Goal: Entertainment & Leisure: Consume media (video, audio)

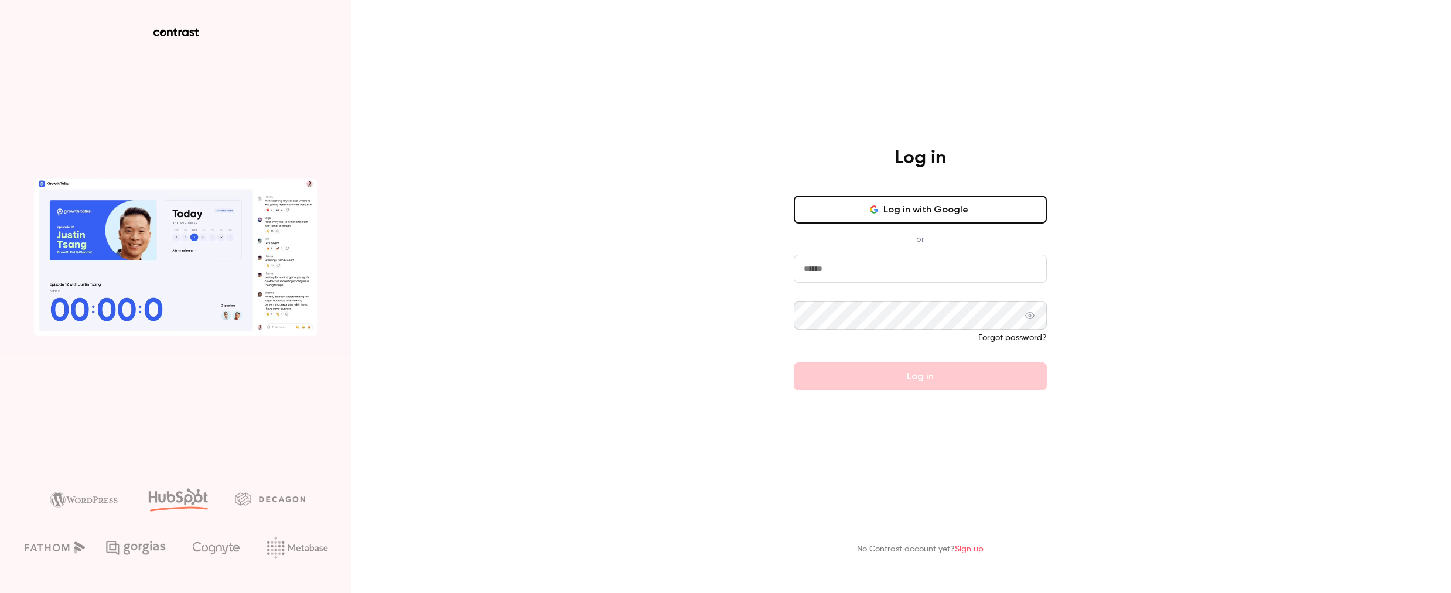
click at [960, 209] on button "Log in with Google" at bounding box center [920, 210] width 253 height 28
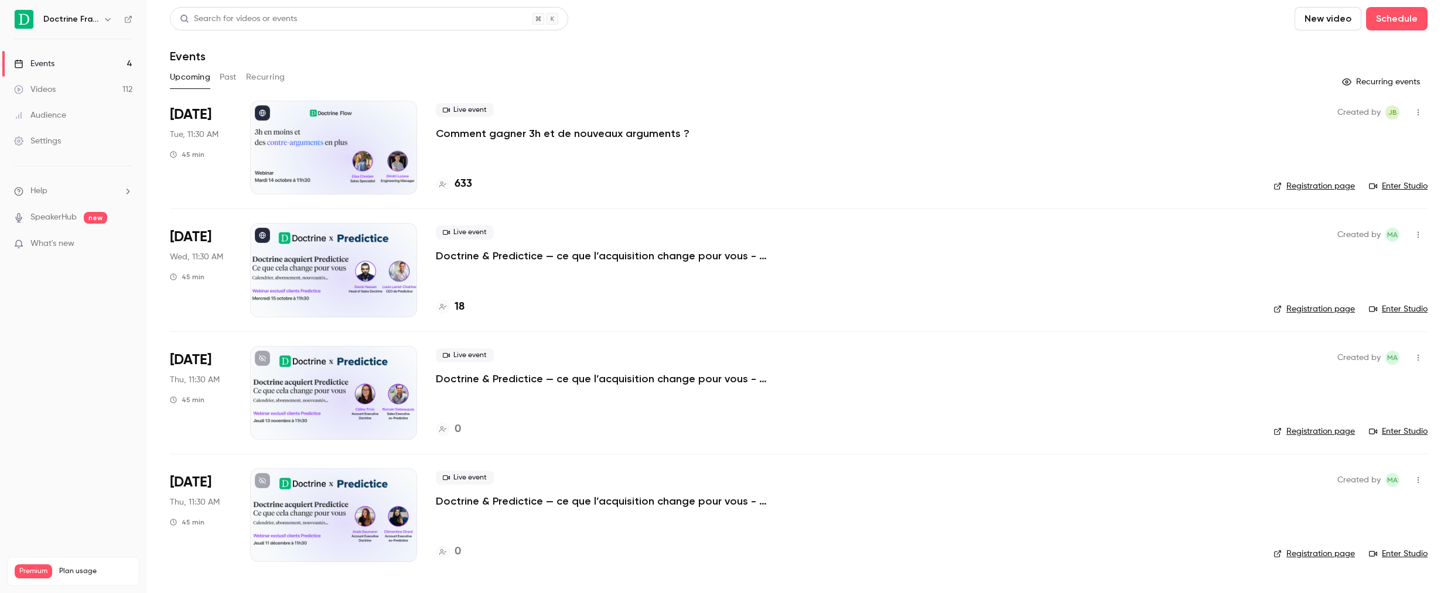
click at [236, 13] on div "Search for videos or events" at bounding box center [238, 19] width 117 height 12
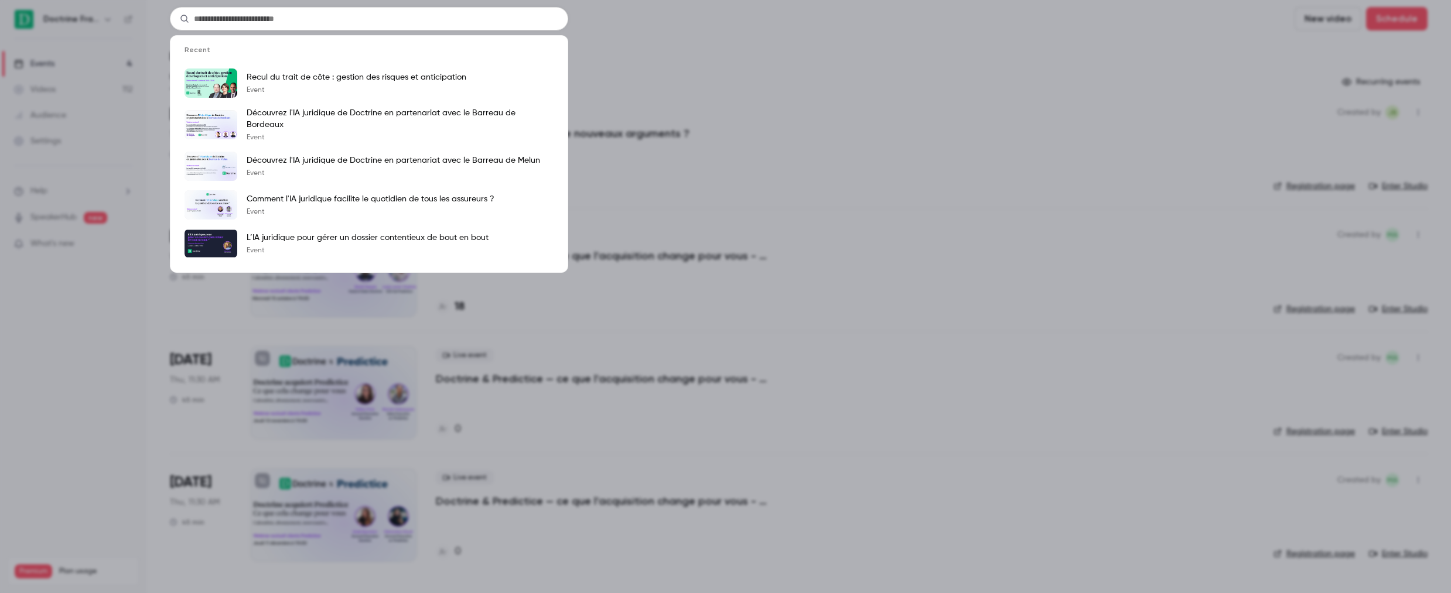
click at [231, 17] on input "text" at bounding box center [369, 18] width 398 height 23
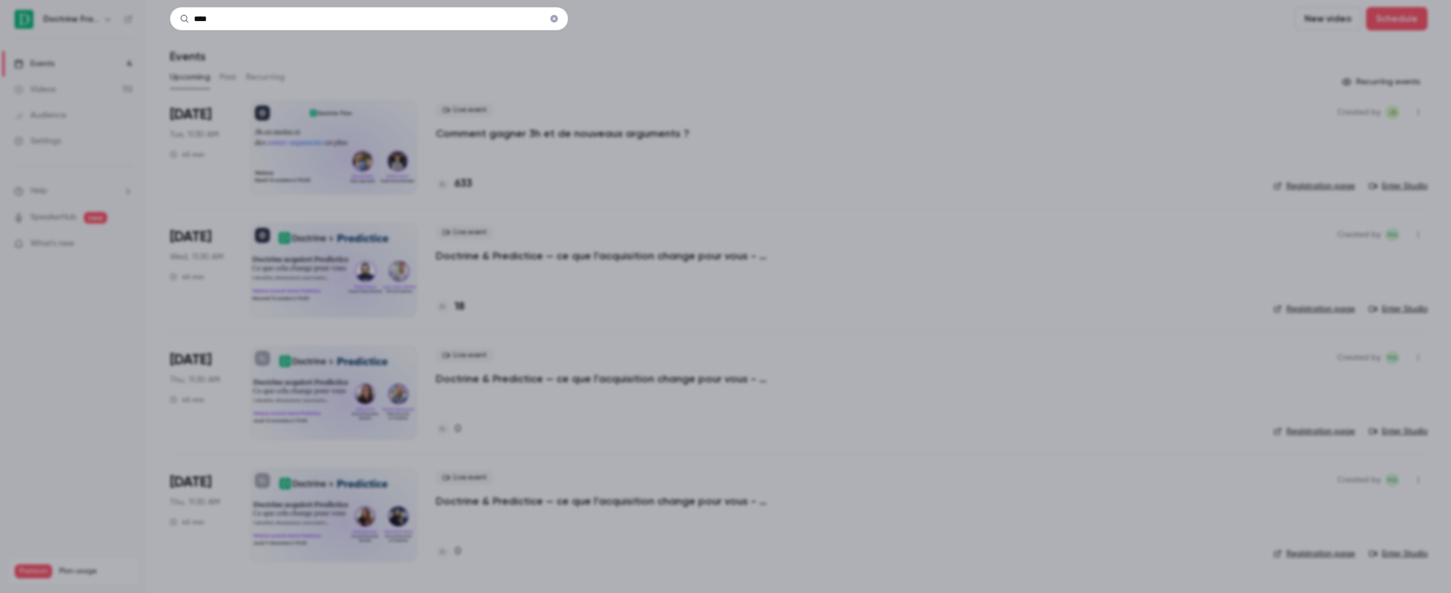
type input "****"
click at [397, 151] on div "****" at bounding box center [725, 296] width 1451 height 593
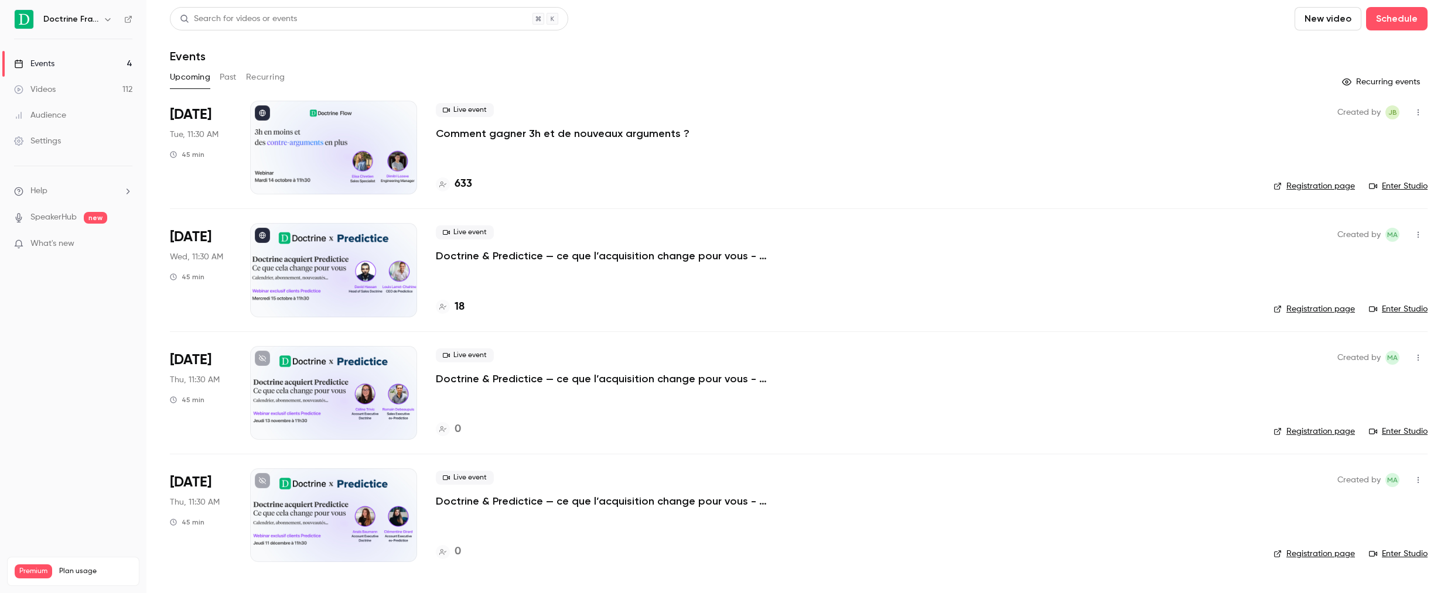
click at [223, 80] on button "Past" at bounding box center [228, 77] width 17 height 19
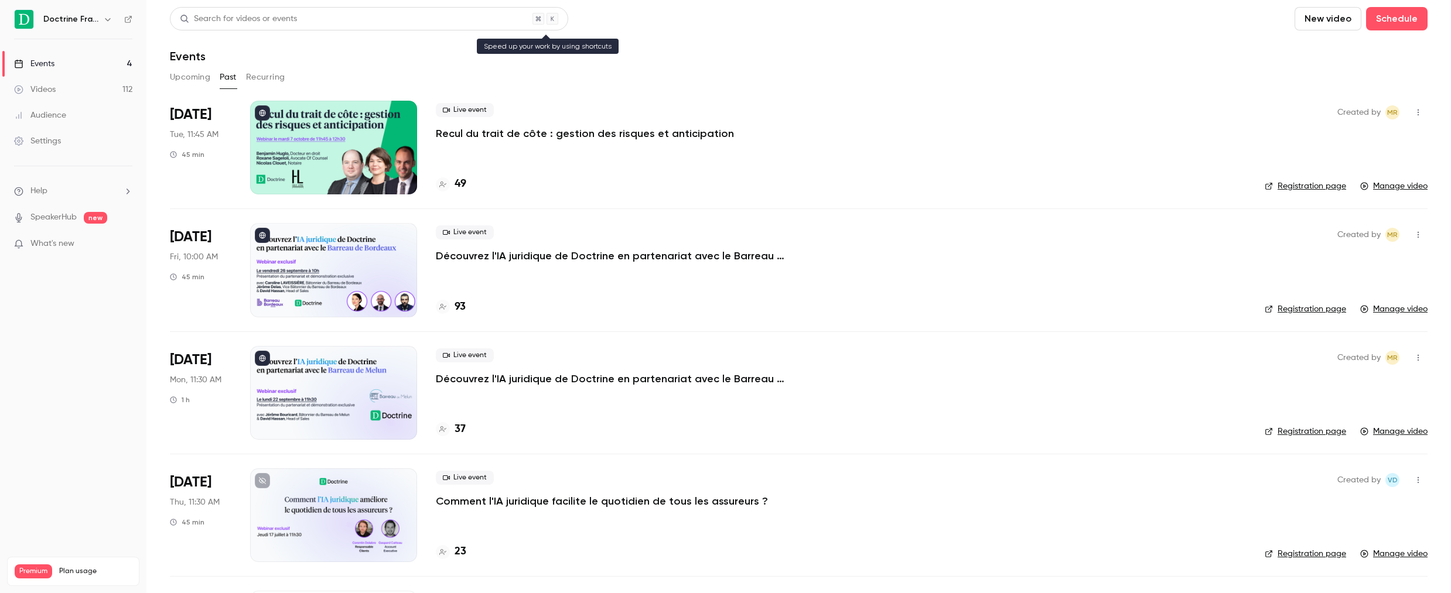
click at [255, 16] on div "Search for videos or events" at bounding box center [238, 19] width 117 height 12
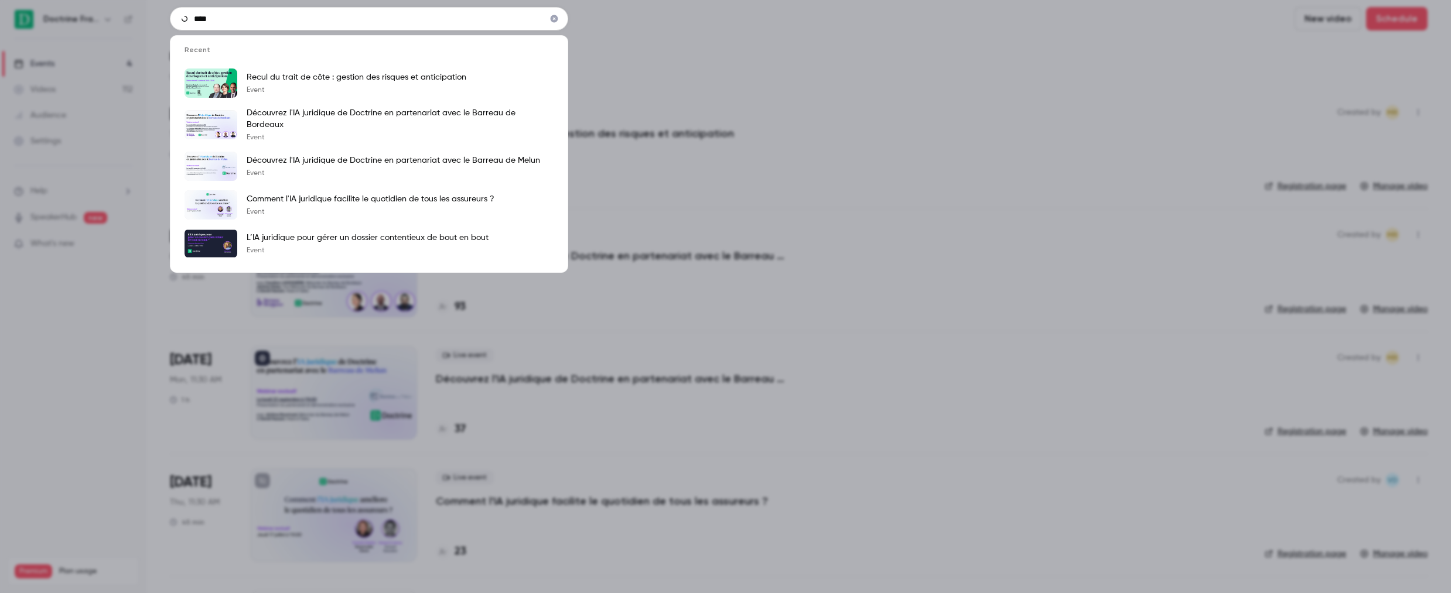
type input "****"
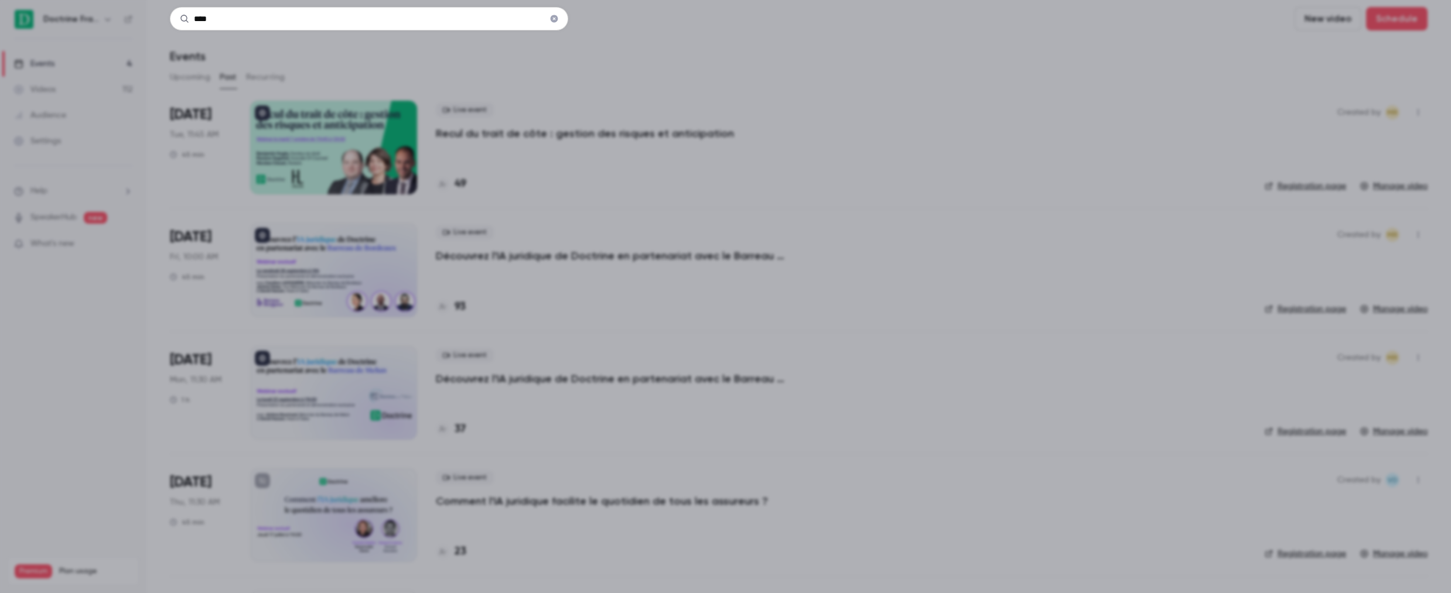
click at [452, 87] on div "****" at bounding box center [725, 296] width 1451 height 593
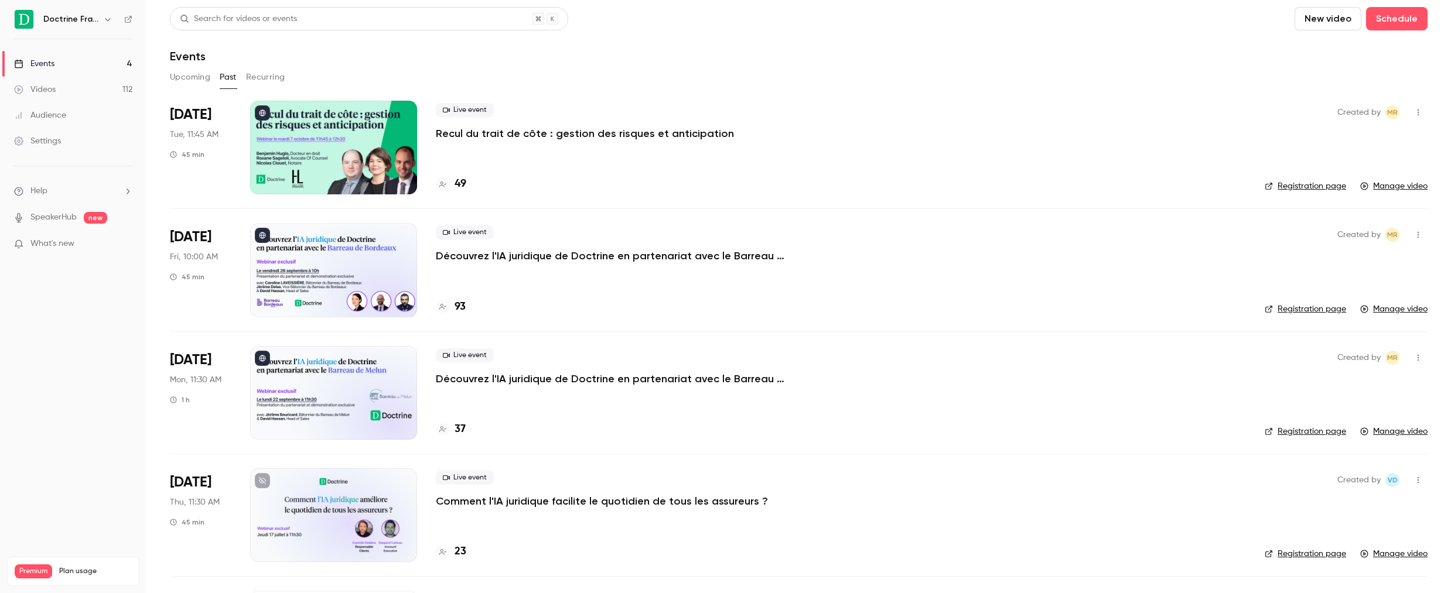
click at [53, 93] on div "Videos" at bounding box center [35, 90] width 42 height 12
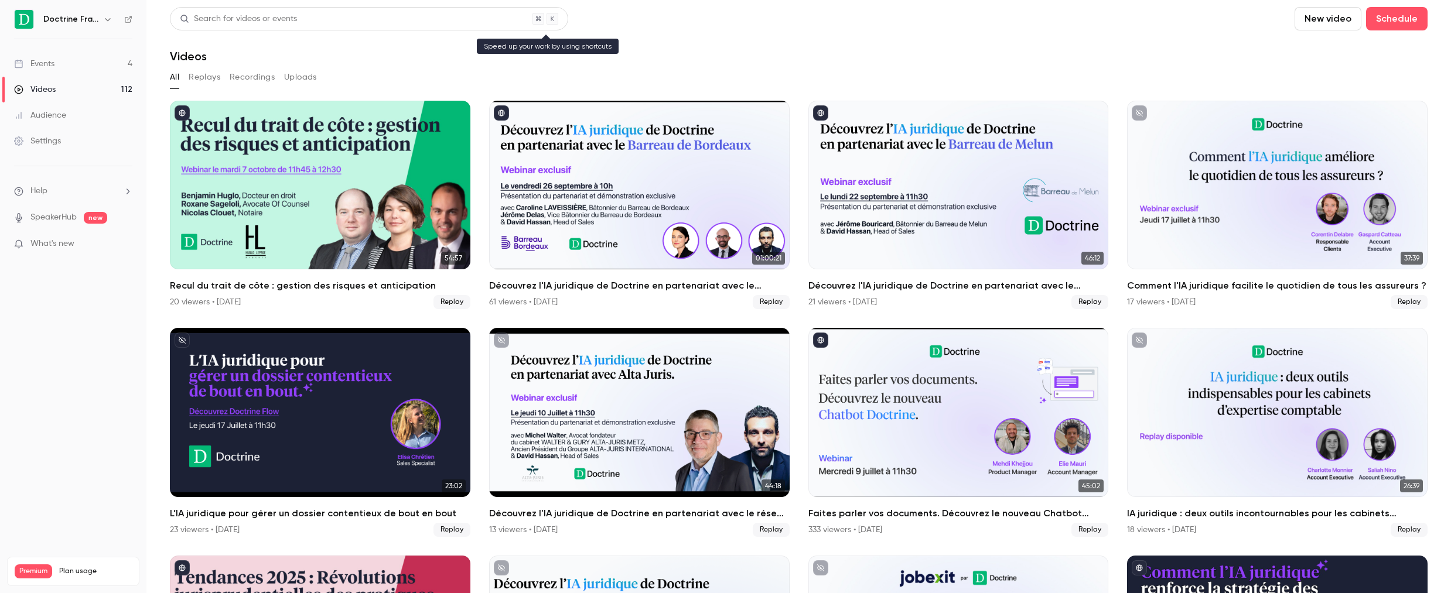
click at [230, 16] on div "Search for videos or events" at bounding box center [238, 19] width 117 height 12
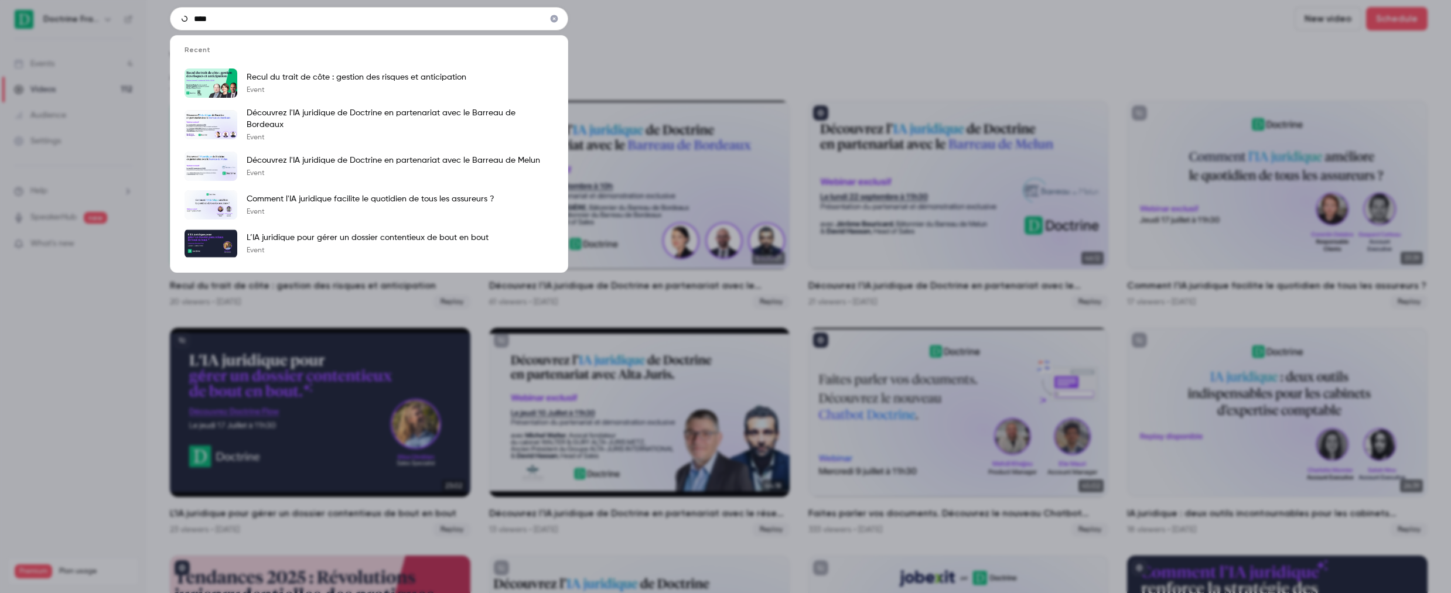
type input "****"
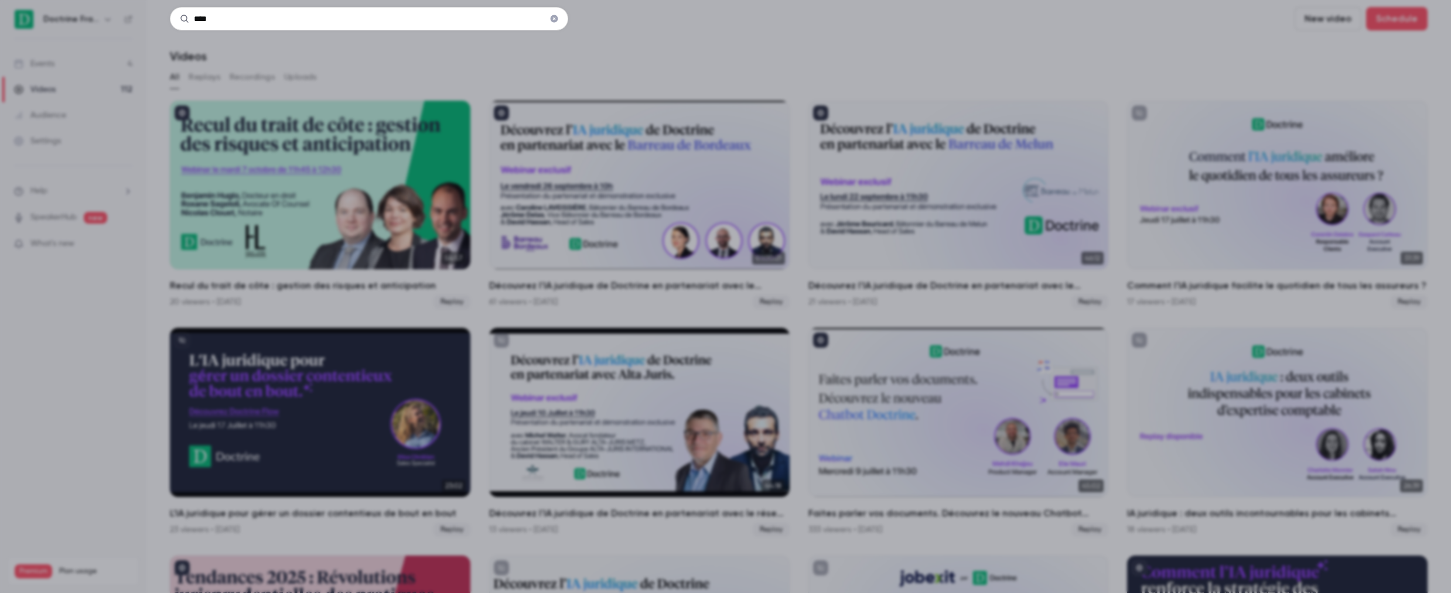
click at [558, 20] on icon "Clear" at bounding box center [554, 19] width 9 height 8
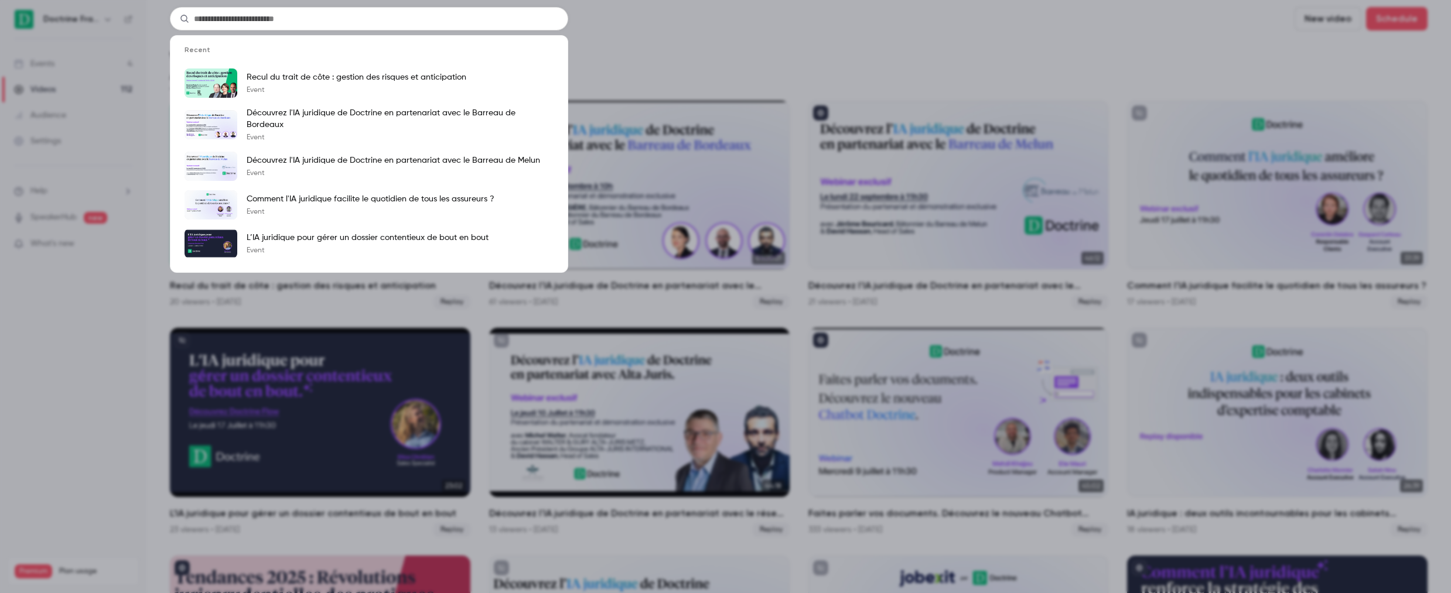
click at [695, 29] on div "Recent Recul du trait de côte : gestion des risques et anticipation Event Décou…" at bounding box center [725, 296] width 1451 height 593
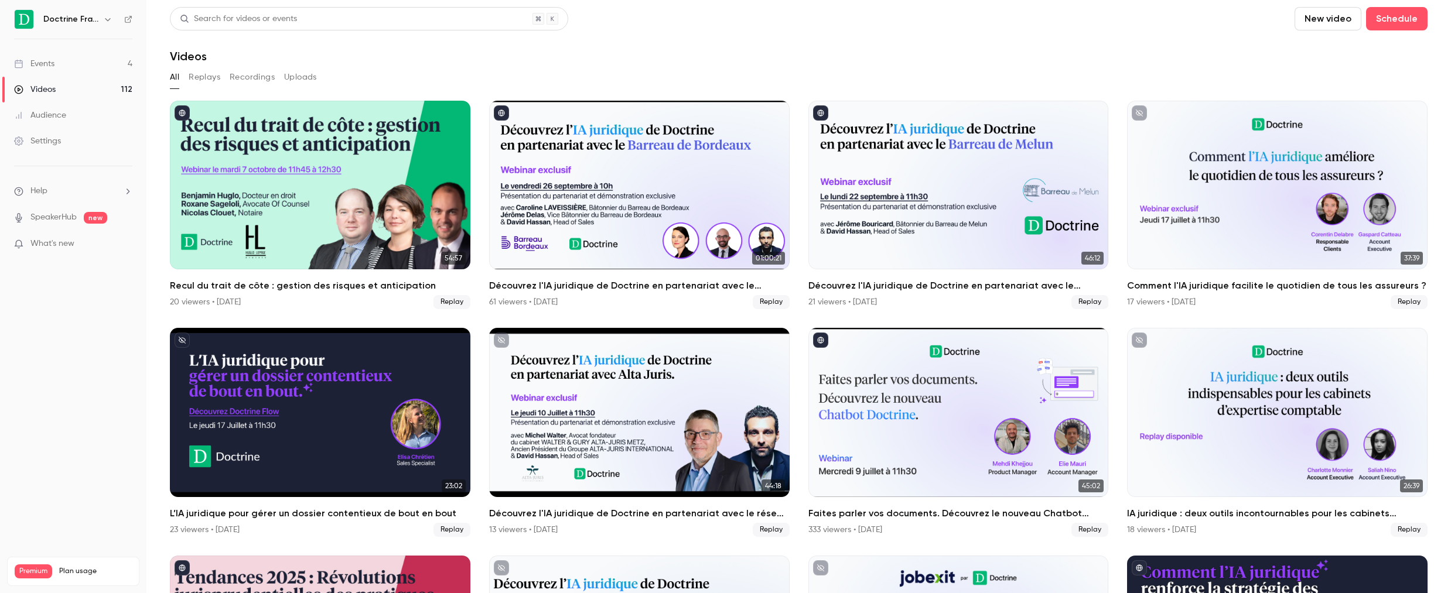
click at [109, 21] on icon "button" at bounding box center [107, 19] width 9 height 9
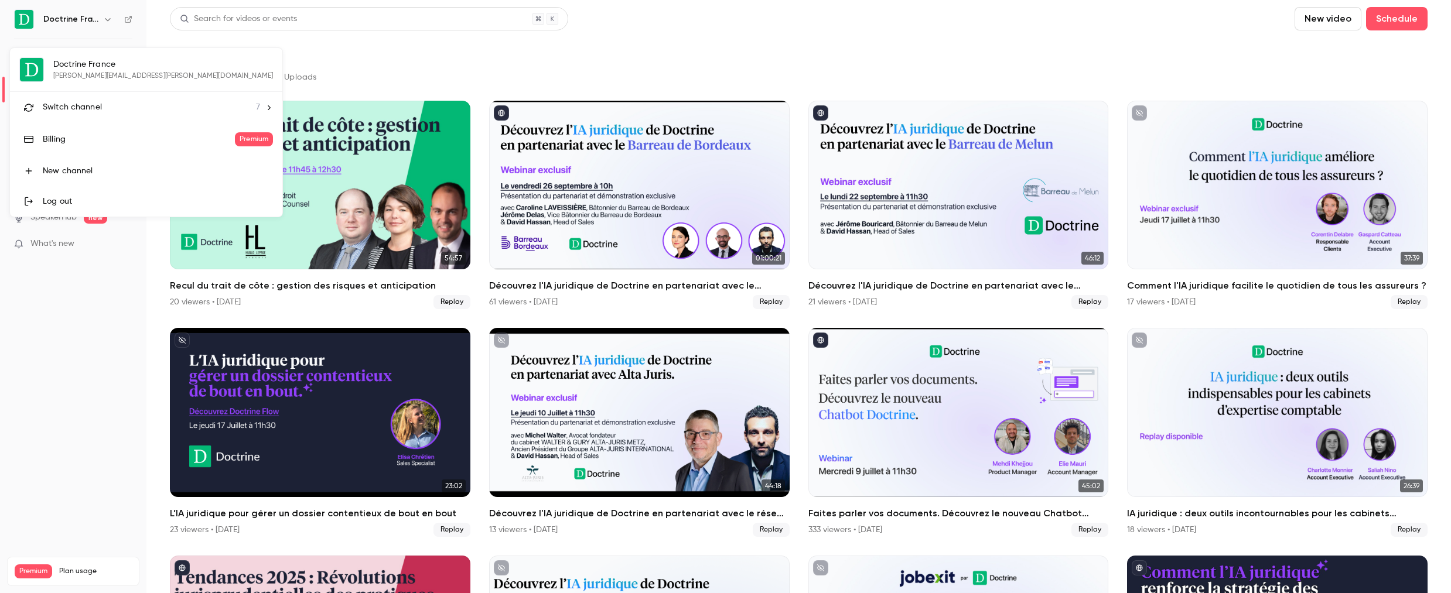
click at [125, 111] on div "Switch channel 7" at bounding box center [151, 107] width 217 height 12
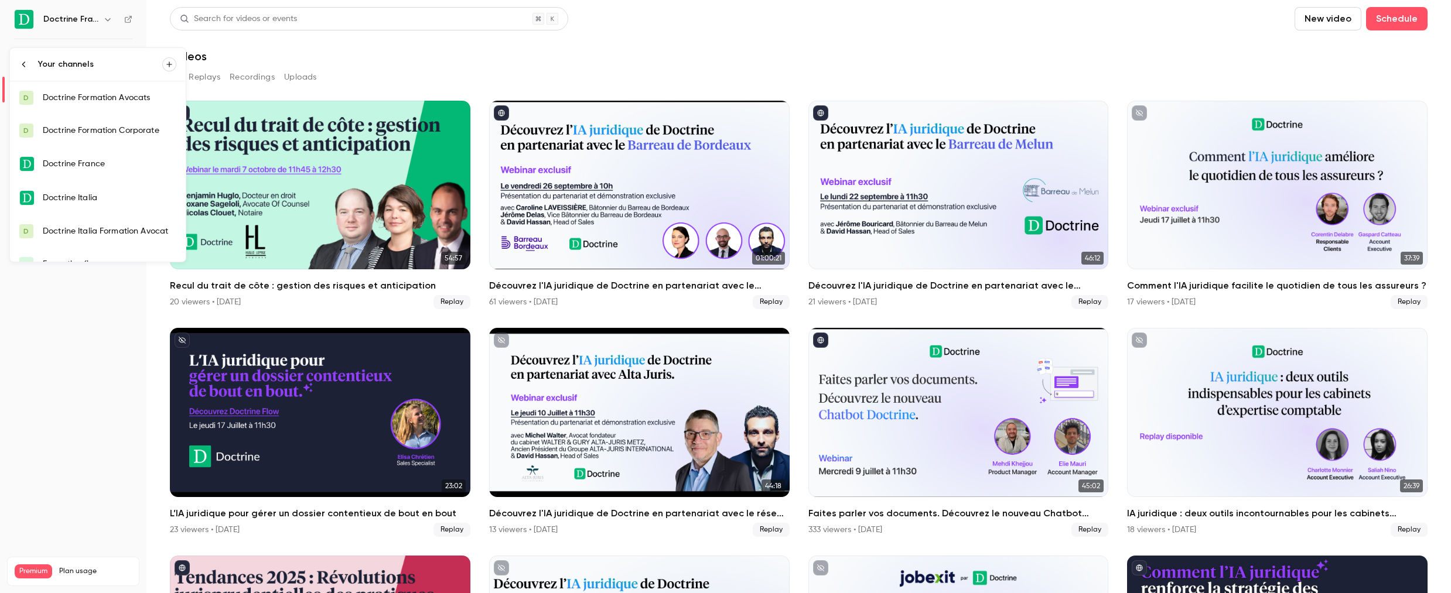
click at [105, 103] on div "Doctrine Formation Avocats" at bounding box center [110, 98] width 134 height 12
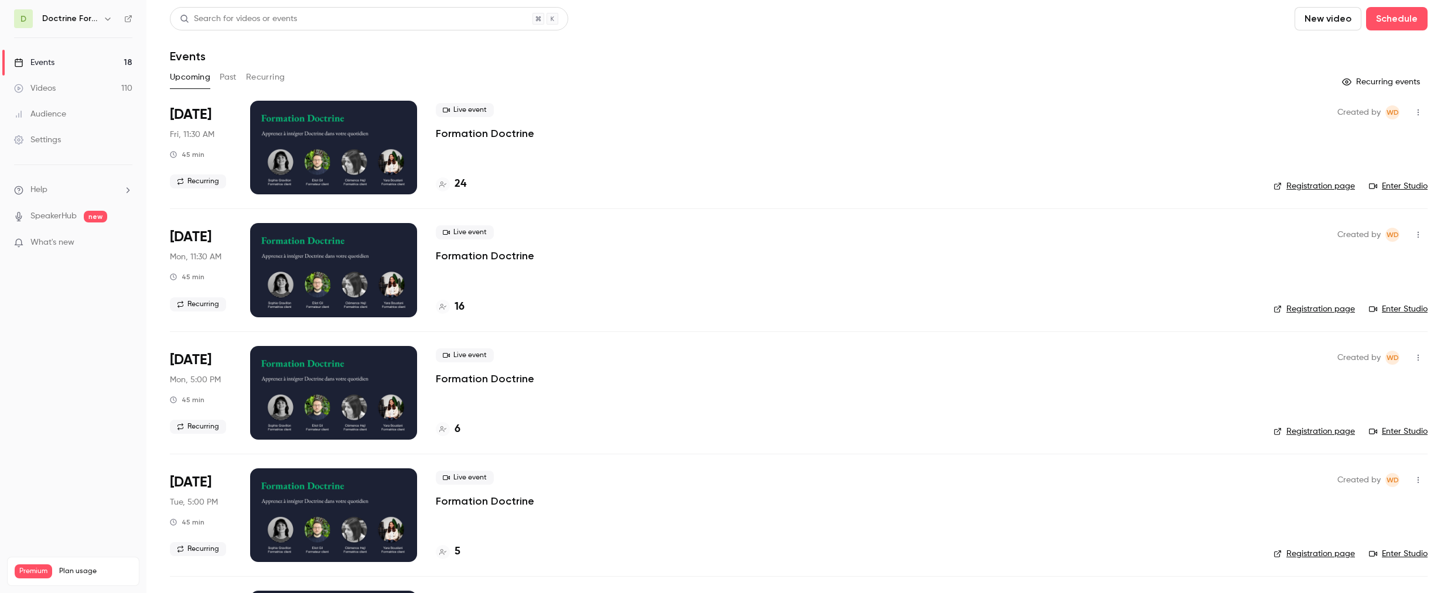
click at [227, 80] on button "Past" at bounding box center [228, 77] width 17 height 19
click at [104, 18] on icon "button" at bounding box center [107, 18] width 9 height 9
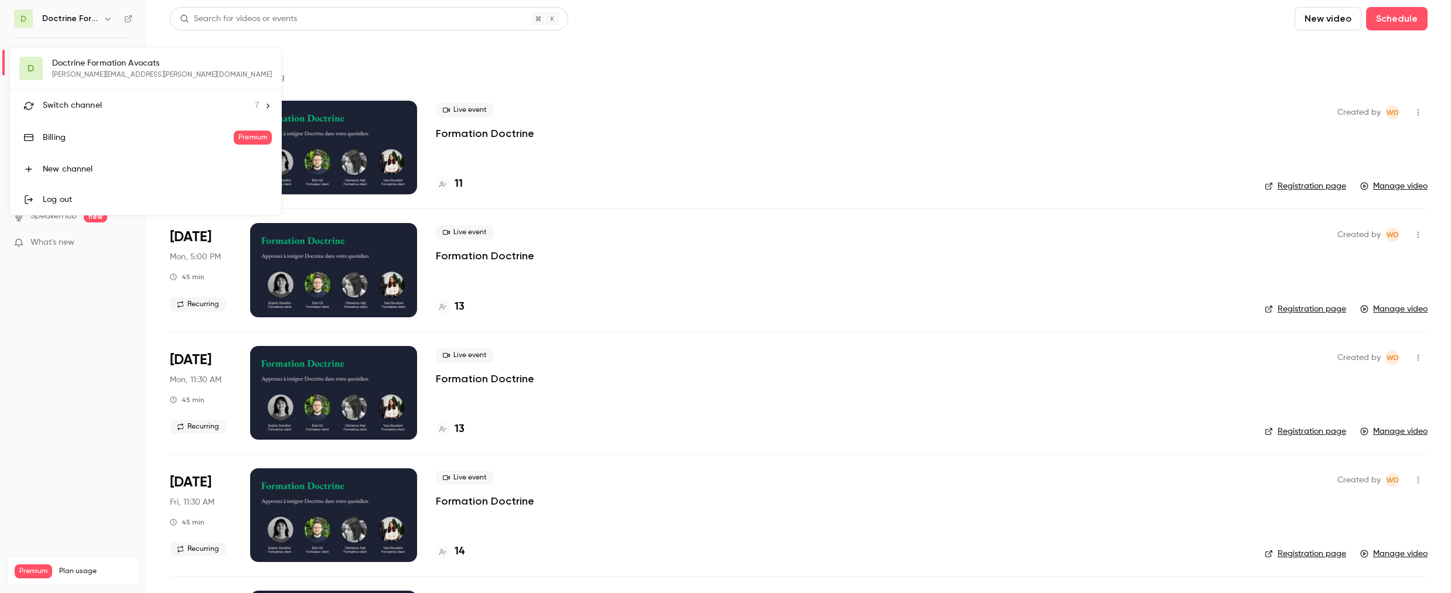
click at [131, 113] on li "Switch channel 7" at bounding box center [145, 105] width 271 height 31
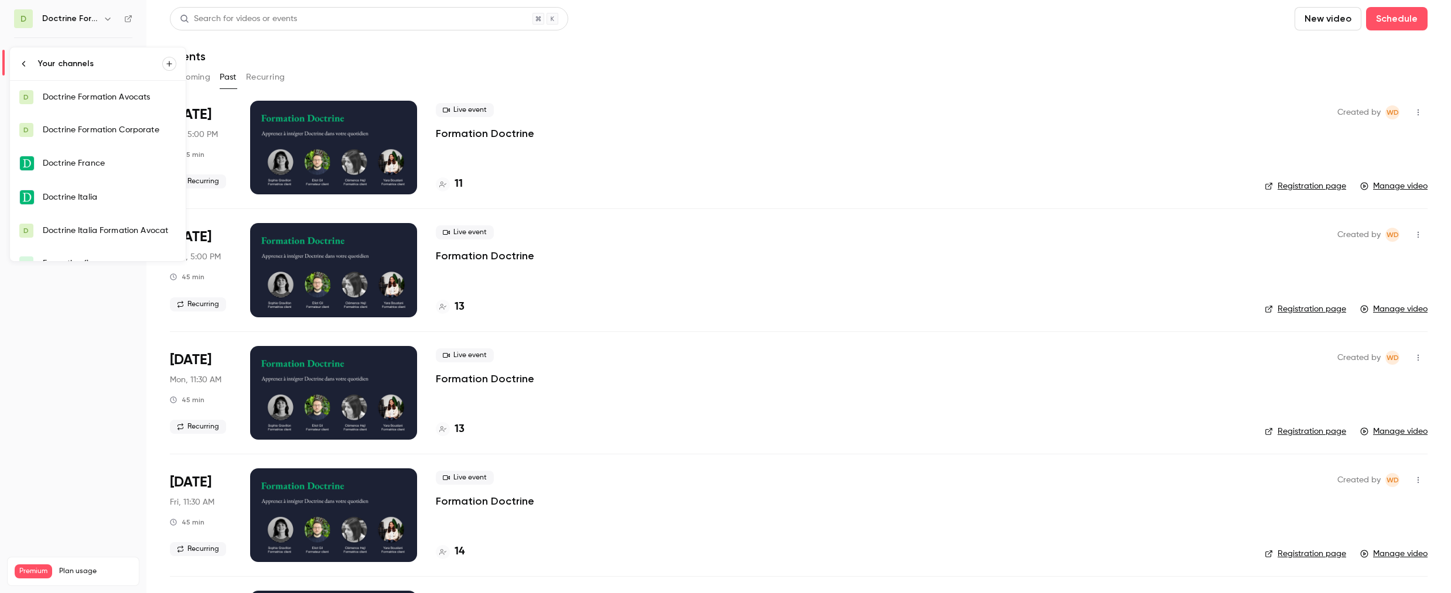
scroll to position [52, 0]
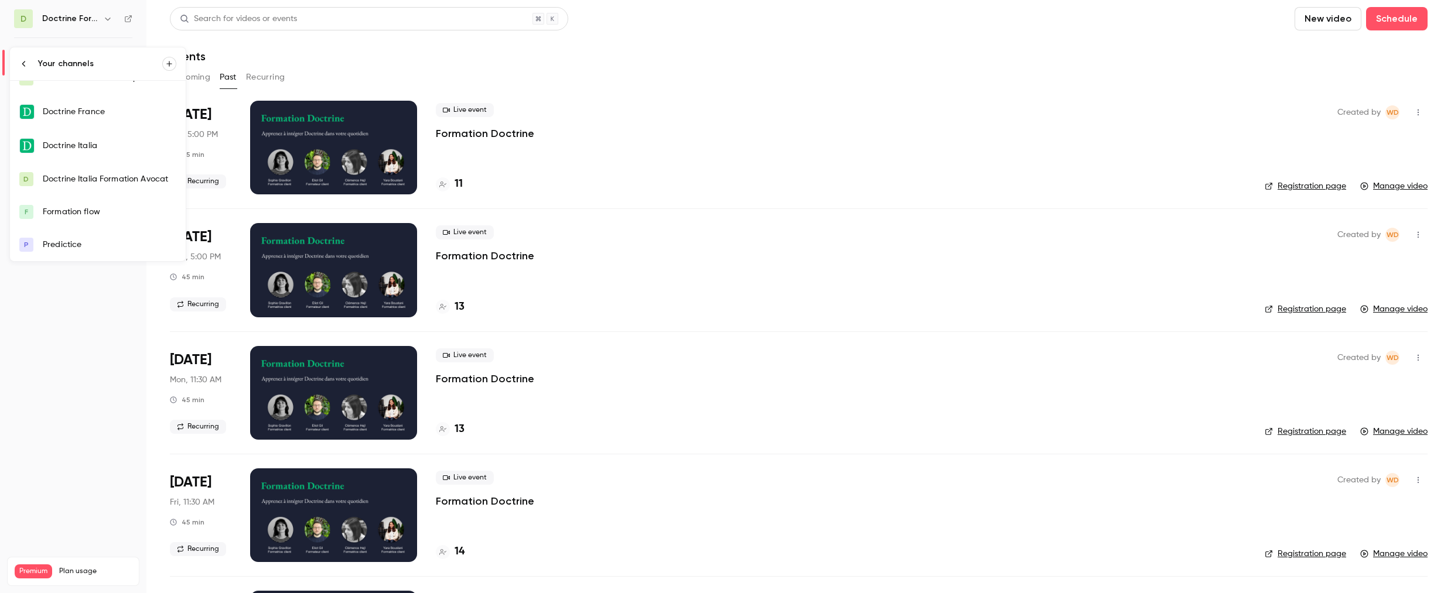
click at [125, 221] on link "F Formation flow" at bounding box center [98, 212] width 176 height 33
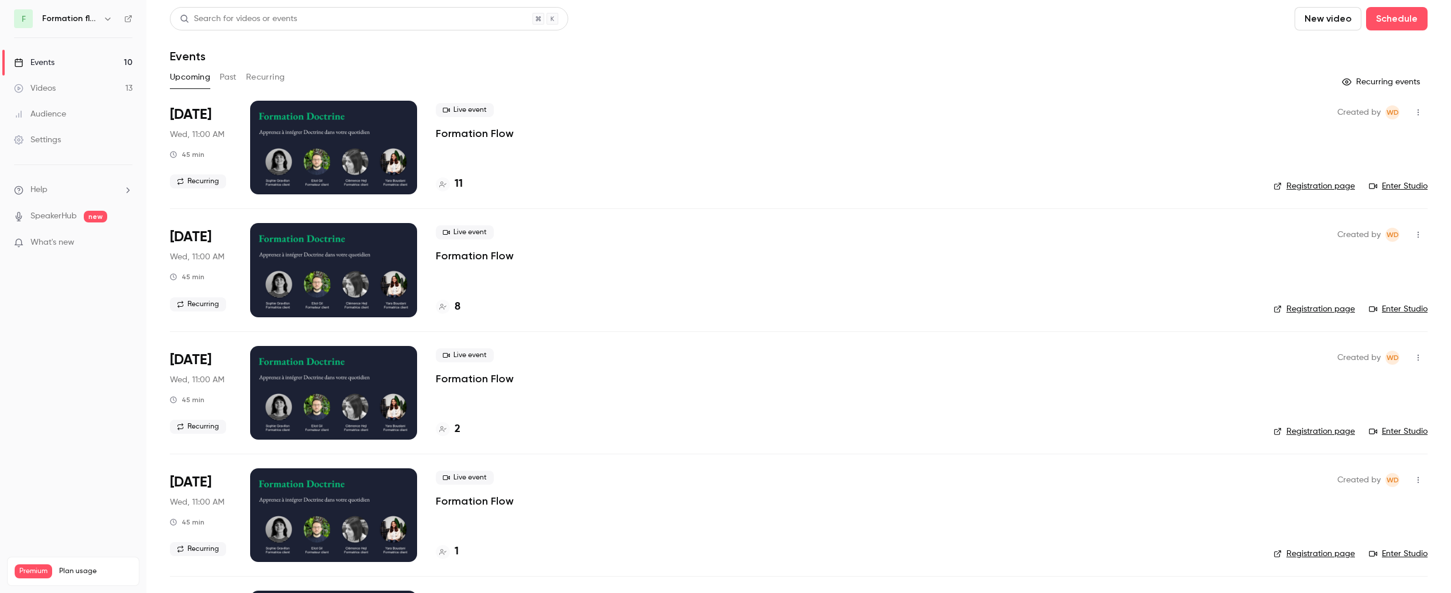
click at [105, 21] on icon "button" at bounding box center [107, 18] width 9 height 9
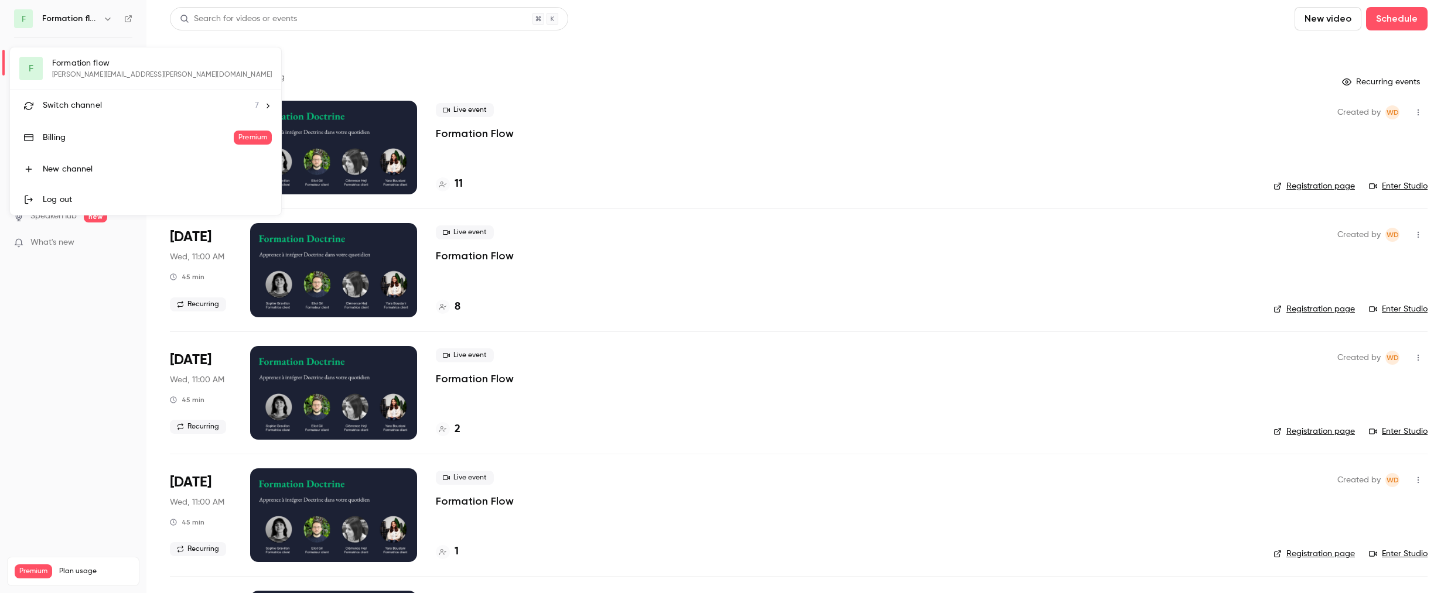
click at [134, 102] on div "Switch channel 7" at bounding box center [151, 106] width 216 height 12
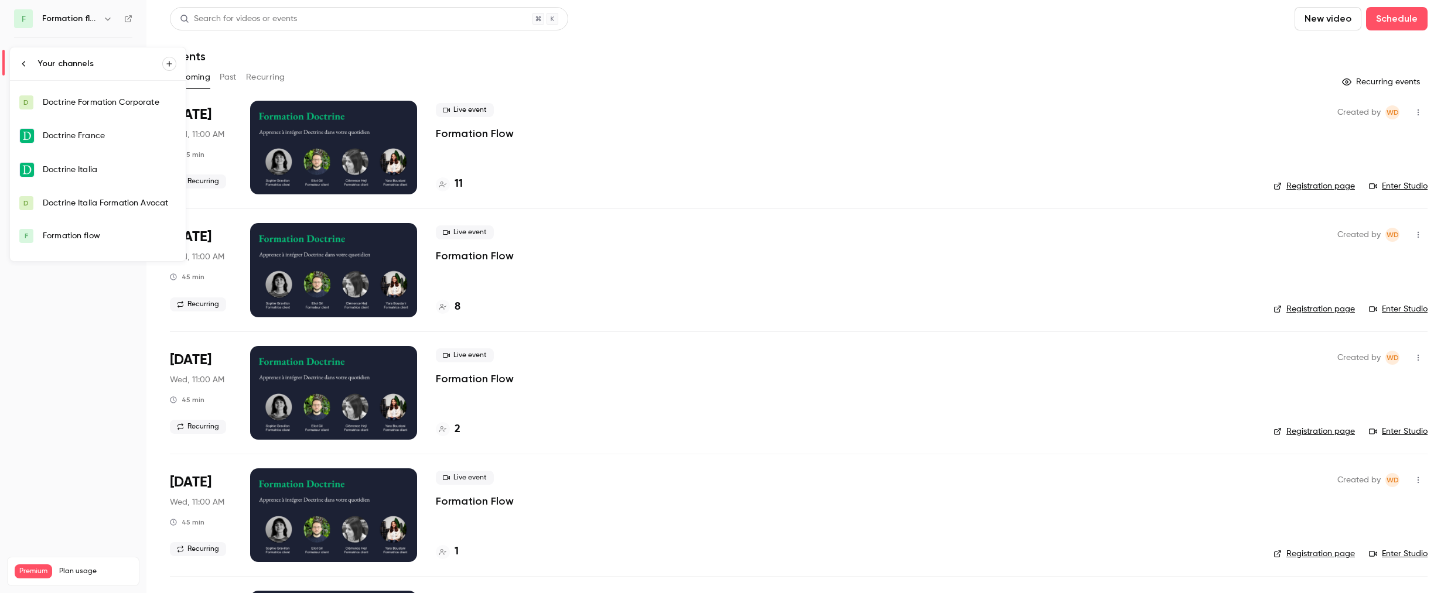
scroll to position [52, 0]
click at [118, 208] on div "Formation flow" at bounding box center [110, 212] width 134 height 12
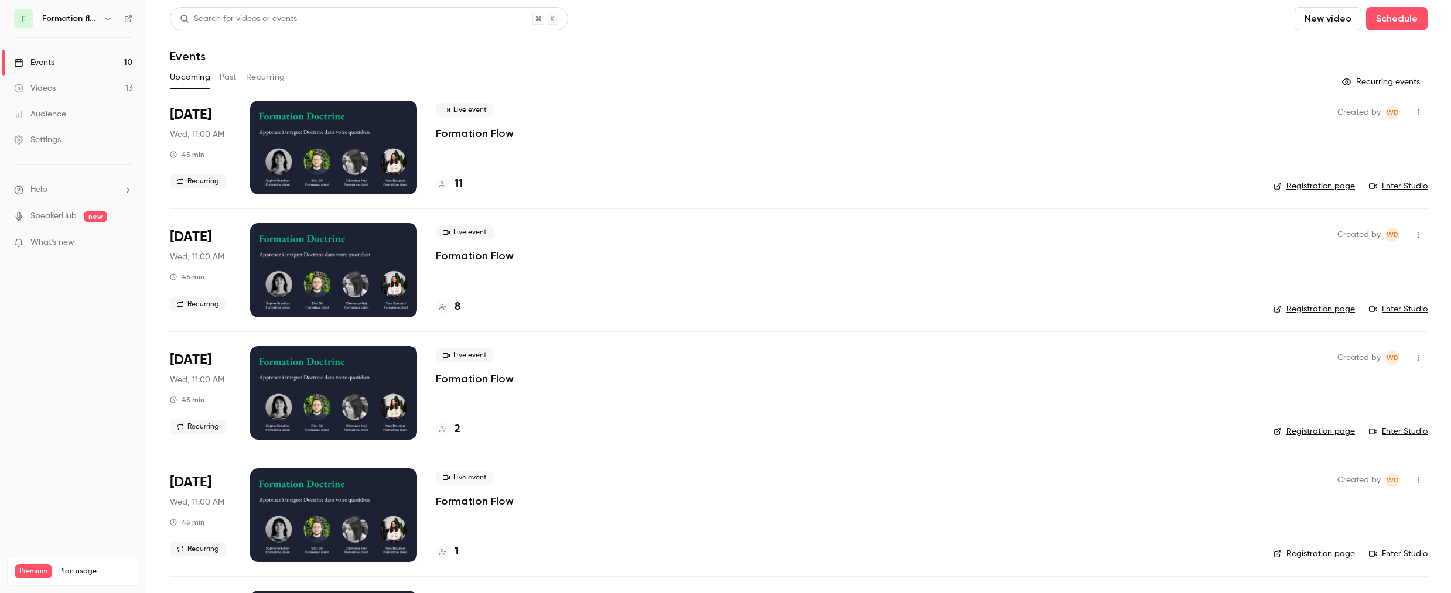
click at [230, 86] on button "Past" at bounding box center [228, 77] width 17 height 19
click at [333, 163] on div at bounding box center [333, 148] width 167 height 94
click at [322, 156] on div at bounding box center [333, 148] width 167 height 94
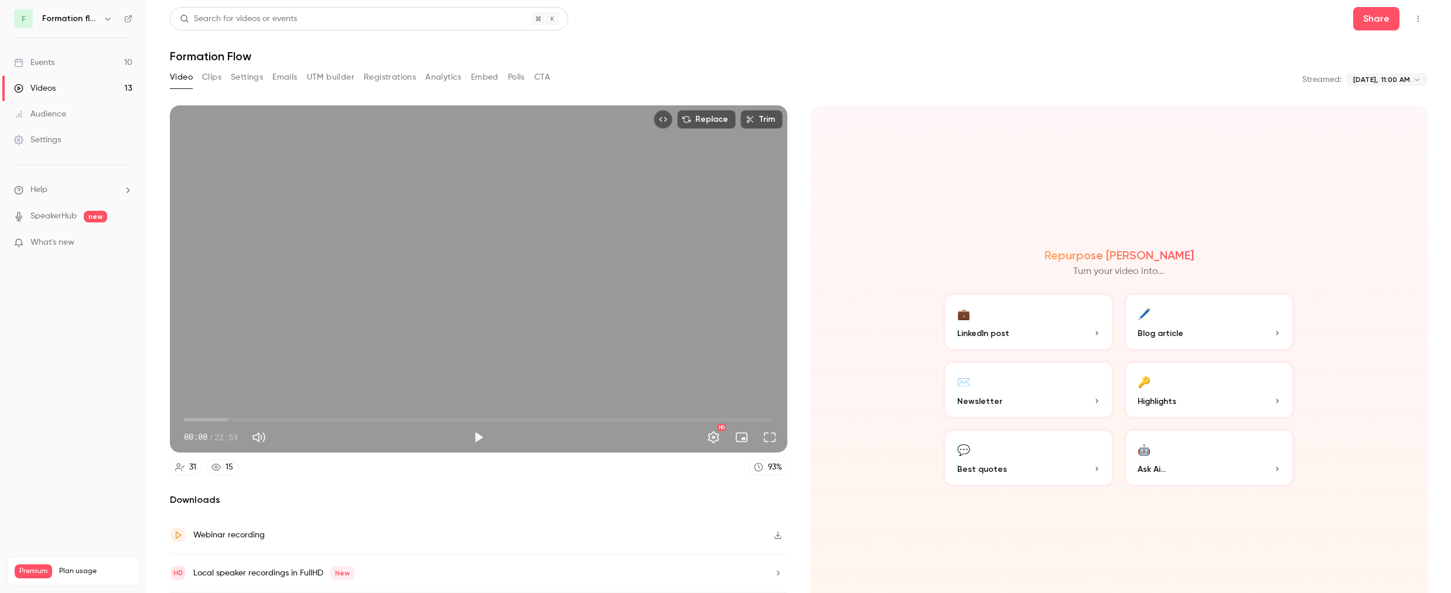
click at [454, 320] on div "Replace Trim 00:00 00:00 / 22:59 HD" at bounding box center [479, 278] width 618 height 347
click at [712, 438] on button "Settings" at bounding box center [713, 437] width 23 height 23
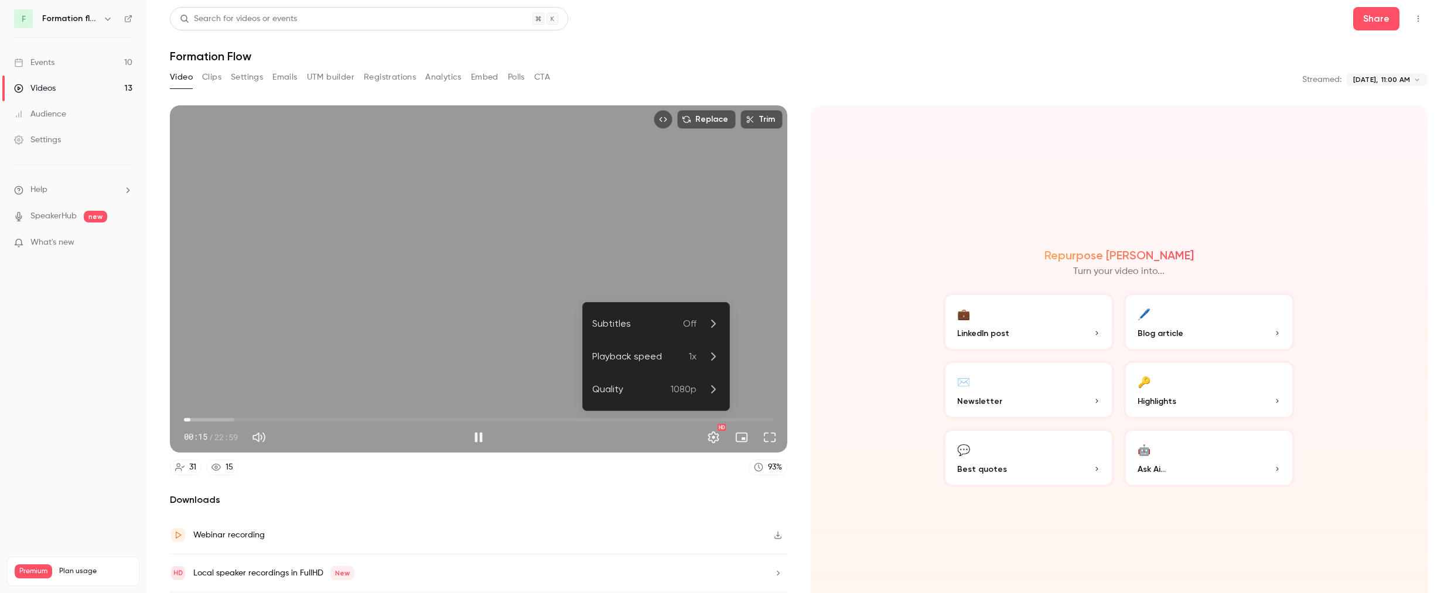
click at [636, 362] on div "Playback speed" at bounding box center [640, 357] width 97 height 14
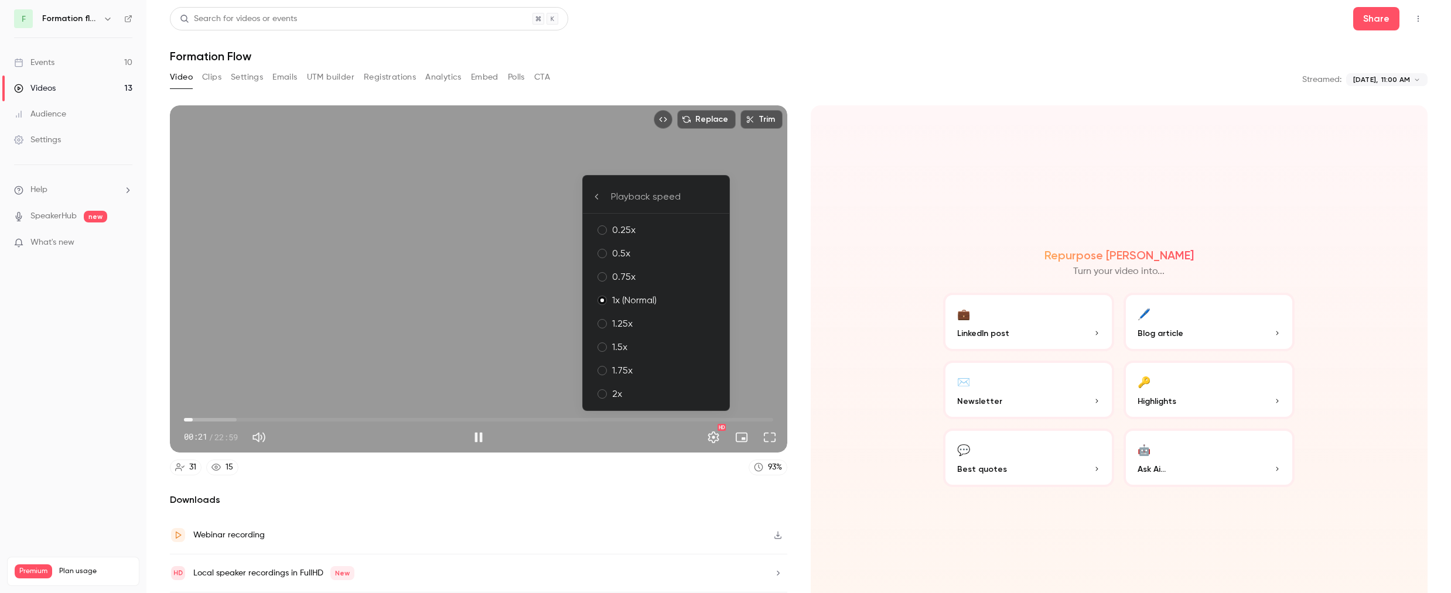
click at [618, 352] on div "1.5x" at bounding box center [666, 347] width 108 height 14
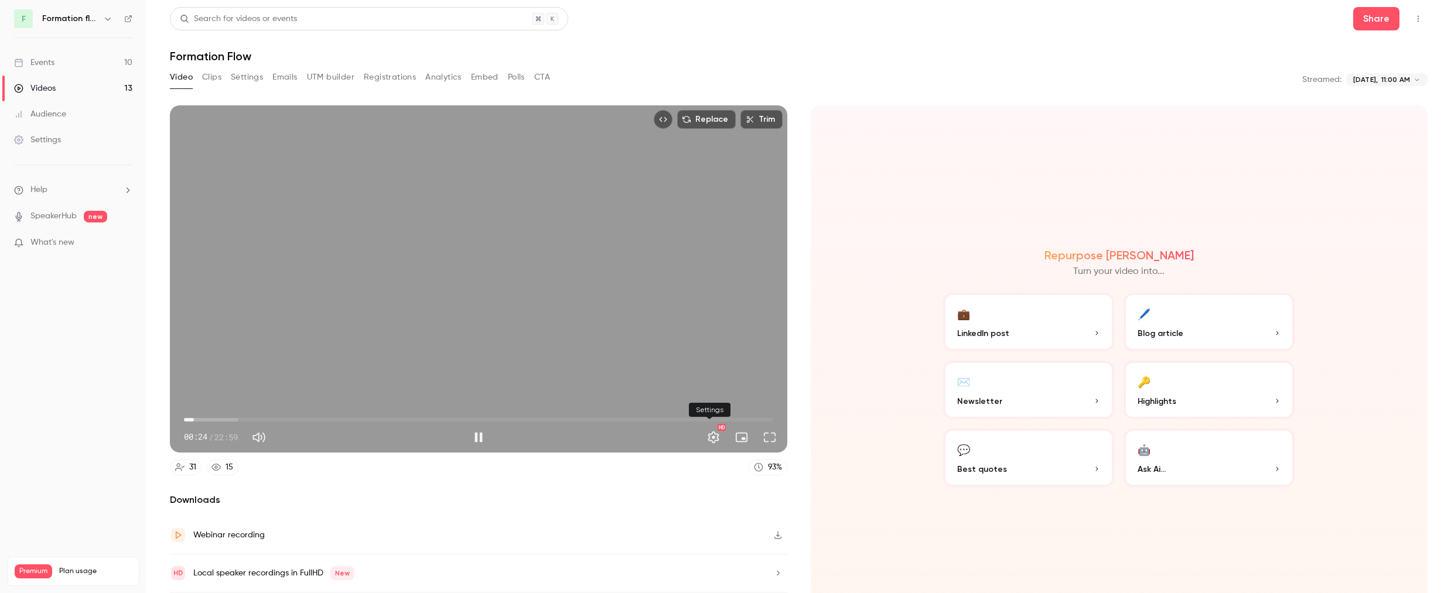
click at [714, 434] on button "Settings" at bounding box center [713, 437] width 23 height 23
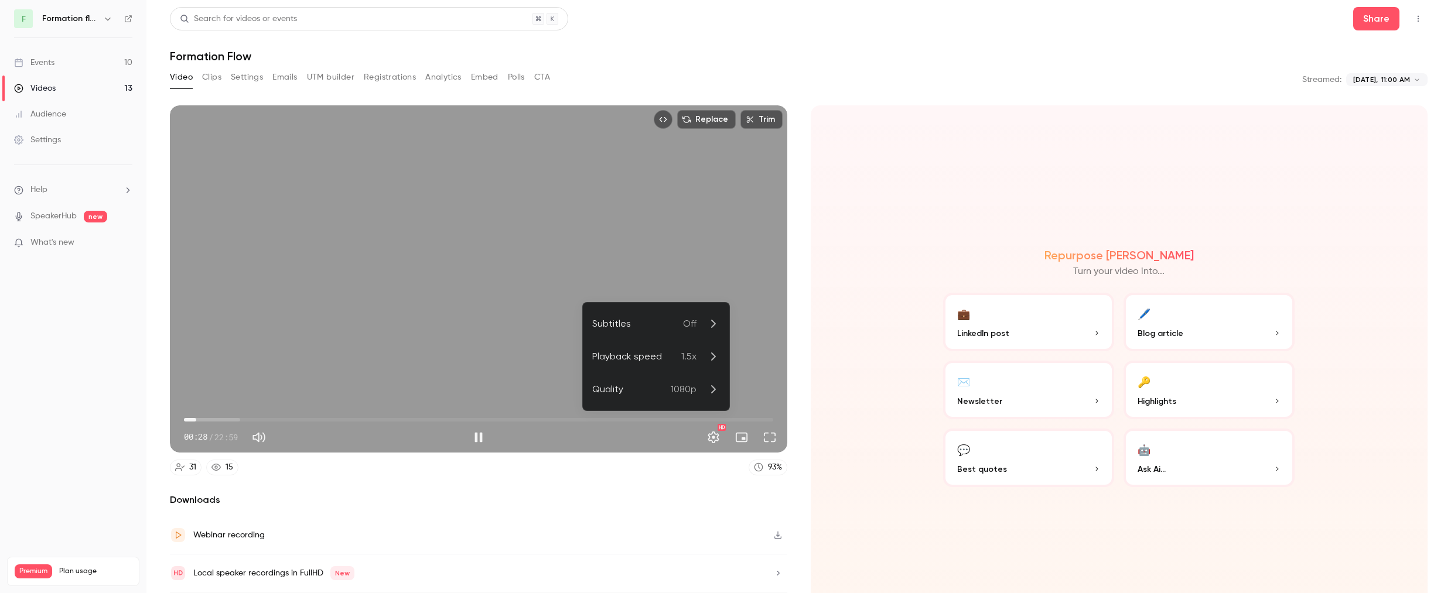
click at [650, 361] on div "Playback speed" at bounding box center [636, 357] width 89 height 14
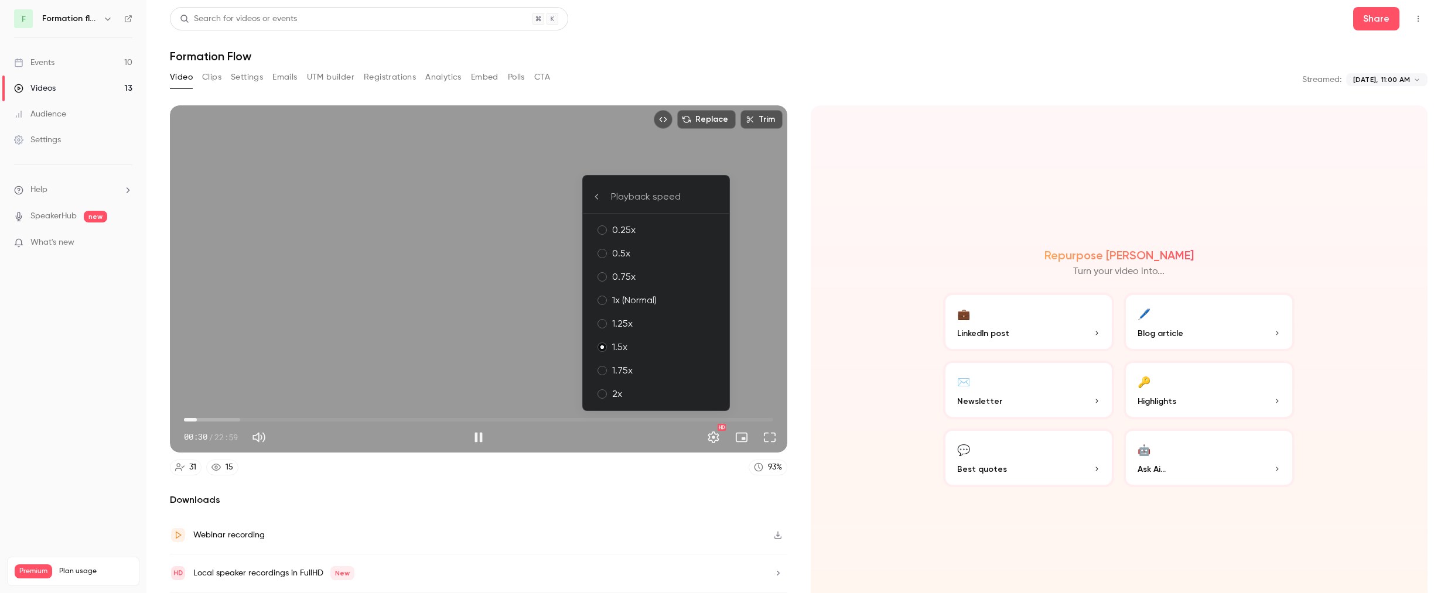
click at [620, 374] on div "1.75x" at bounding box center [666, 371] width 108 height 14
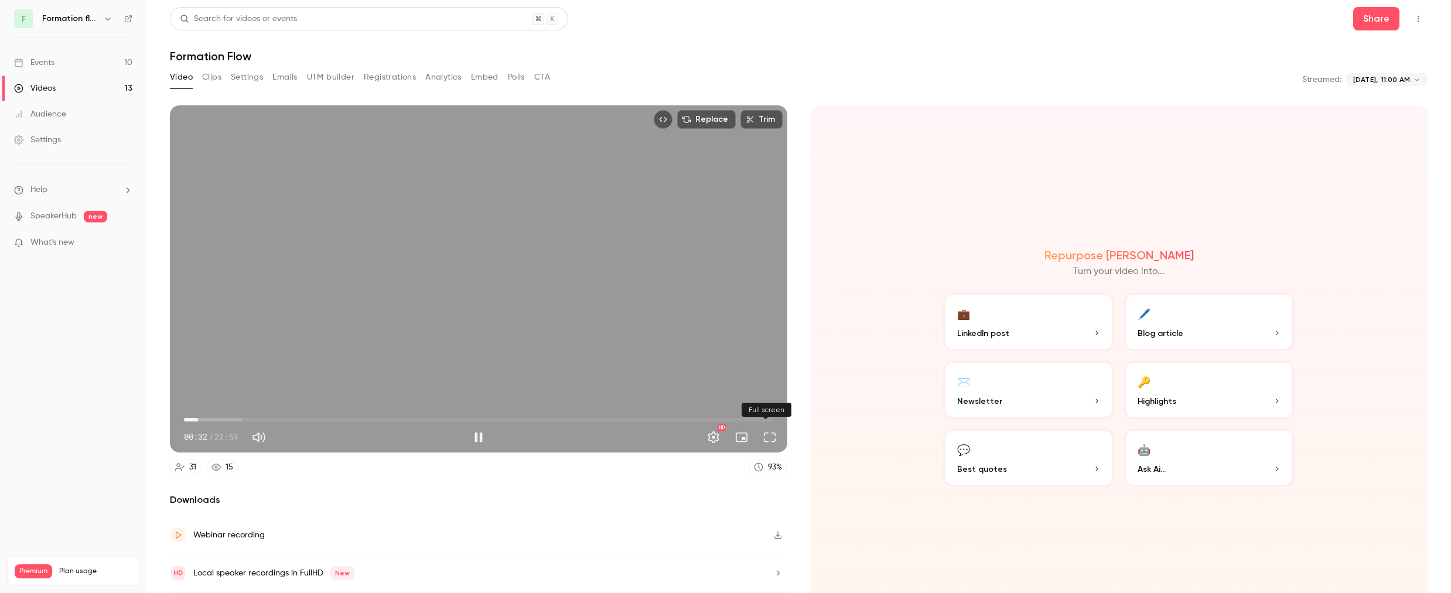
click at [769, 432] on button "Full screen" at bounding box center [769, 437] width 23 height 23
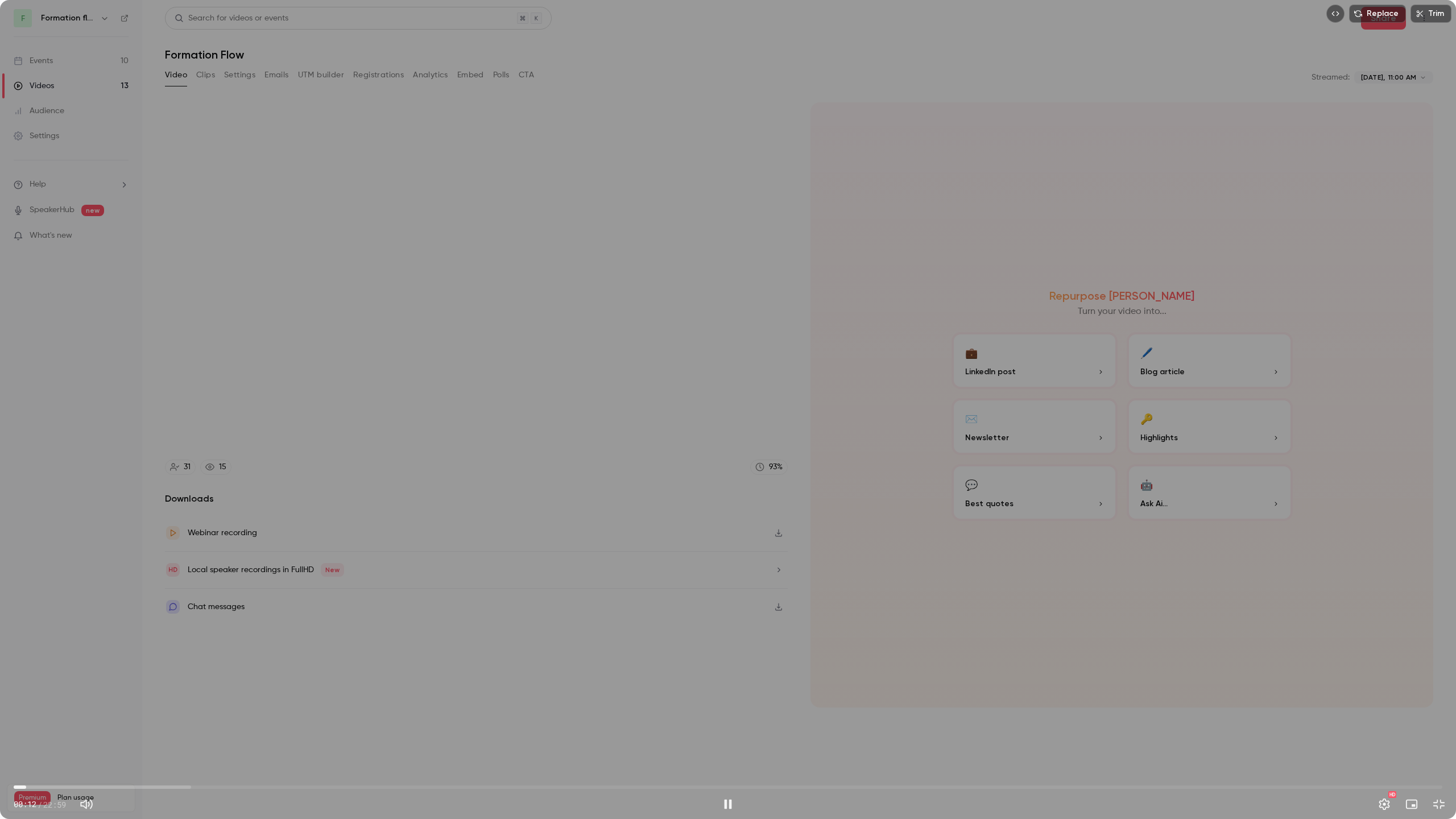
click at [26, 575] on span "00:12" at bounding box center [728, 786] width 1429 height 18
click at [721, 514] on div "Replace Trim 00:51 00:51 / 22:59 HD" at bounding box center [728, 410] width 1456 height 819
click at [52, 575] on span "00:37" at bounding box center [728, 786] width 1429 height 18
click at [136, 575] on div "Replace Trim 00:37 00:37 / 22:59 HD" at bounding box center [728, 410] width 1456 height 819
click at [239, 575] on div "Replace Trim 00:43 00:43 / 22:59 HD" at bounding box center [728, 410] width 1456 height 819
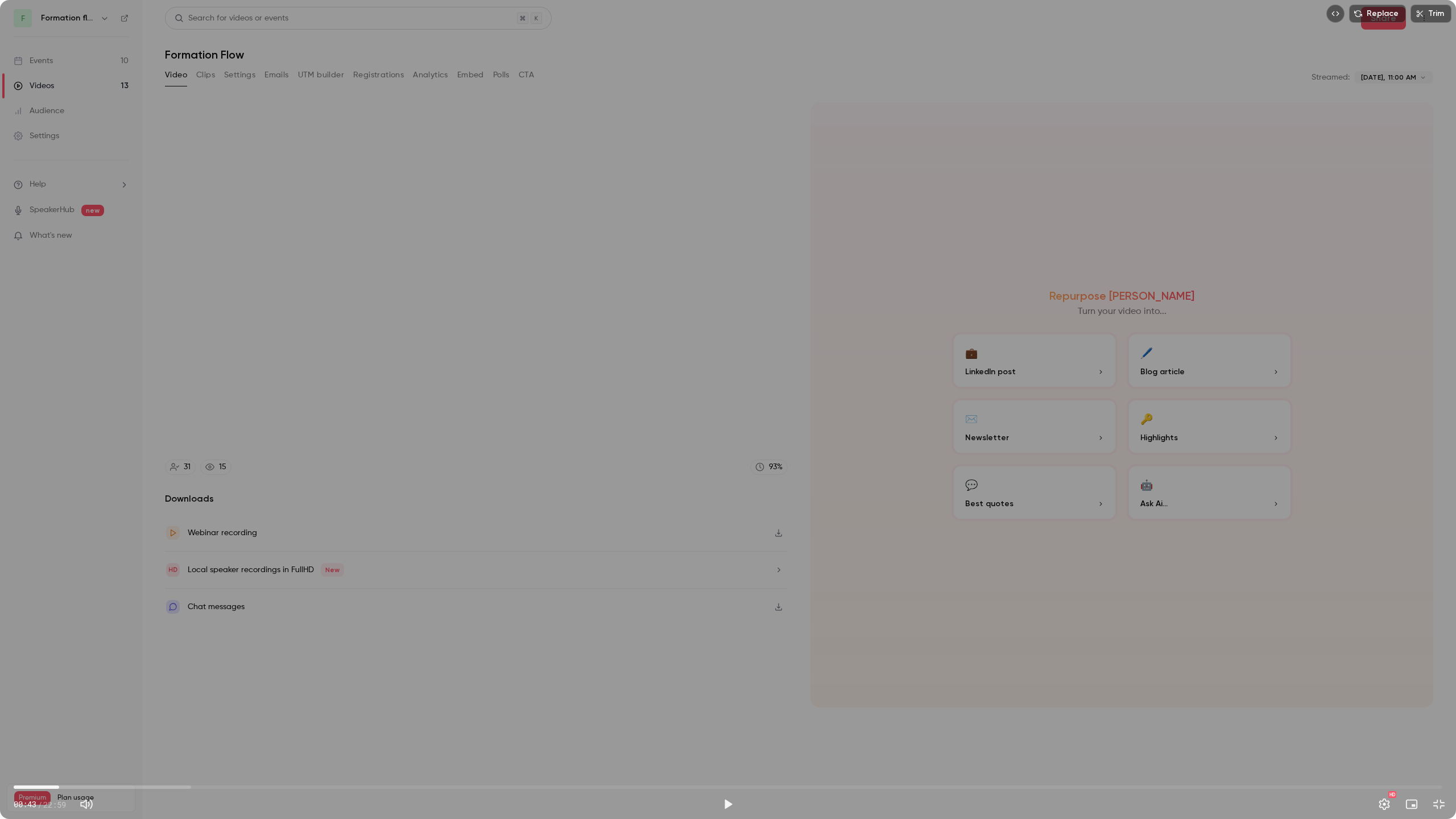
click at [741, 538] on div "Replace Trim 00:43 00:43 / 22:59 HD" at bounding box center [728, 410] width 1456 height 819
click at [726, 575] on button "Pause" at bounding box center [727, 803] width 22 height 22
type input "*****"
